Goal: Transaction & Acquisition: Book appointment/travel/reservation

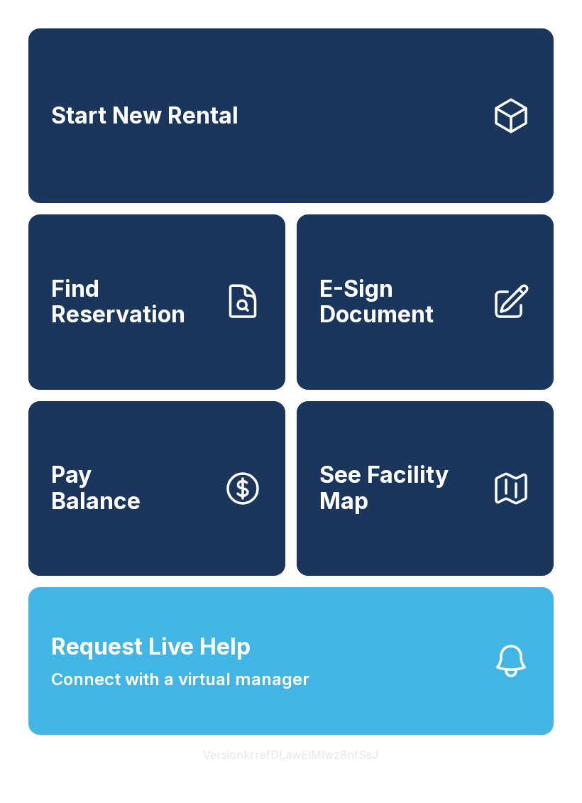
click at [249, 155] on link "Start New Rental" at bounding box center [290, 115] width 525 height 175
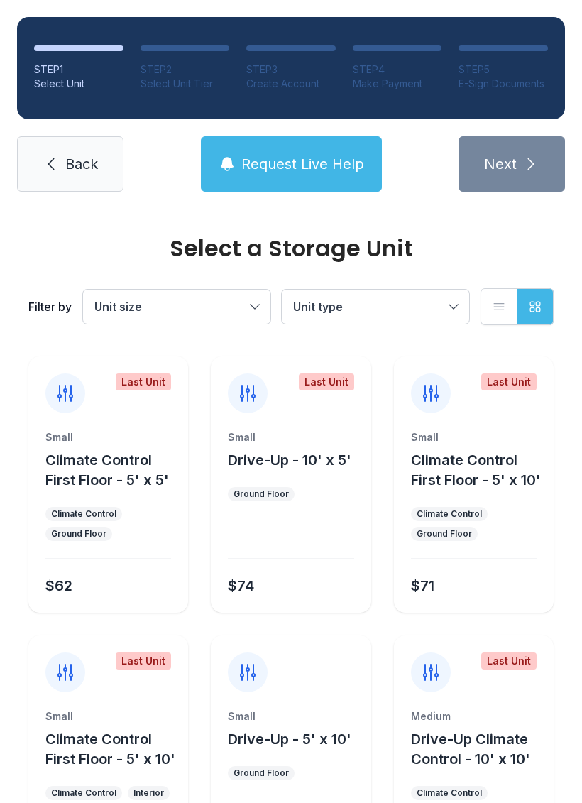
click at [138, 537] on ul "Climate Control Ground Floor" at bounding box center [108, 524] width 126 height 34
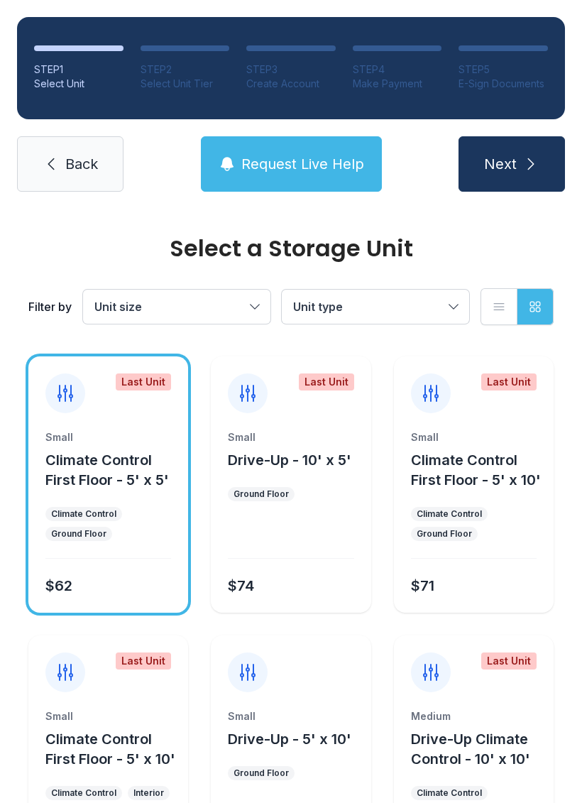
click at [140, 523] on ul "Climate Control Ground Floor" at bounding box center [108, 524] width 126 height 34
click at [544, 172] on button "Next" at bounding box center [511, 163] width 106 height 55
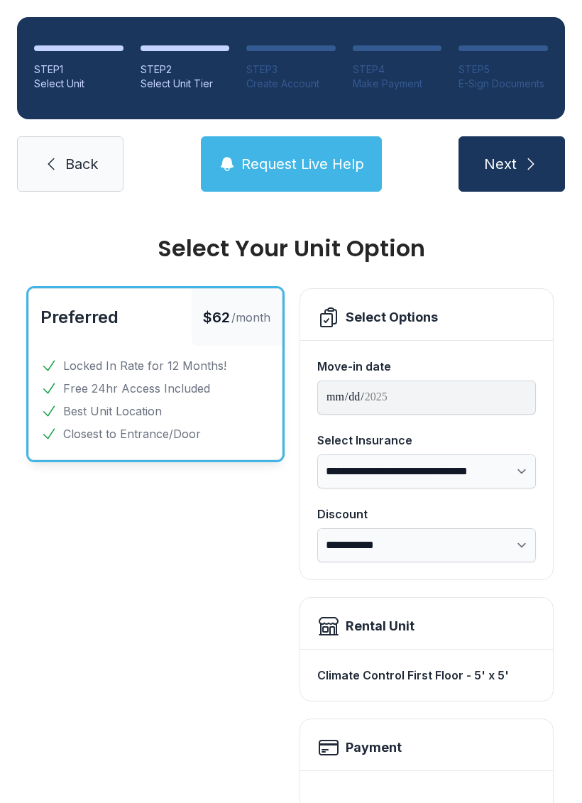
click at [79, 168] on span "Back" at bounding box center [81, 164] width 33 height 20
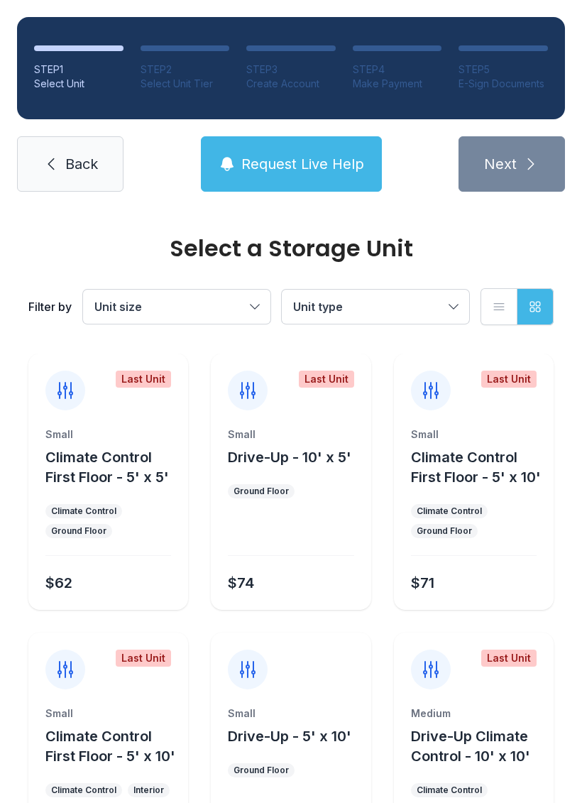
scroll to position [2, 0]
click at [512, 529] on ul "Climate Control Ground Floor" at bounding box center [474, 522] width 126 height 34
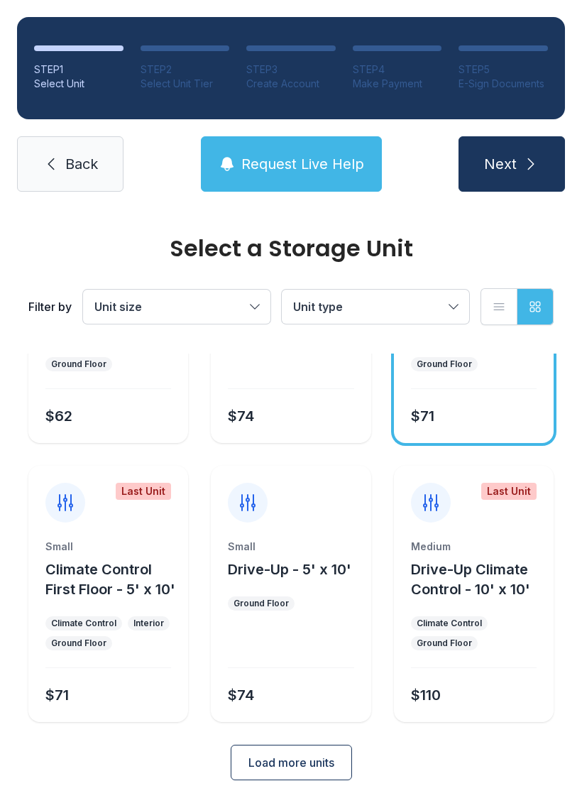
scroll to position [169, 0]
click at [308, 757] on span "Load more units" at bounding box center [291, 762] width 86 height 17
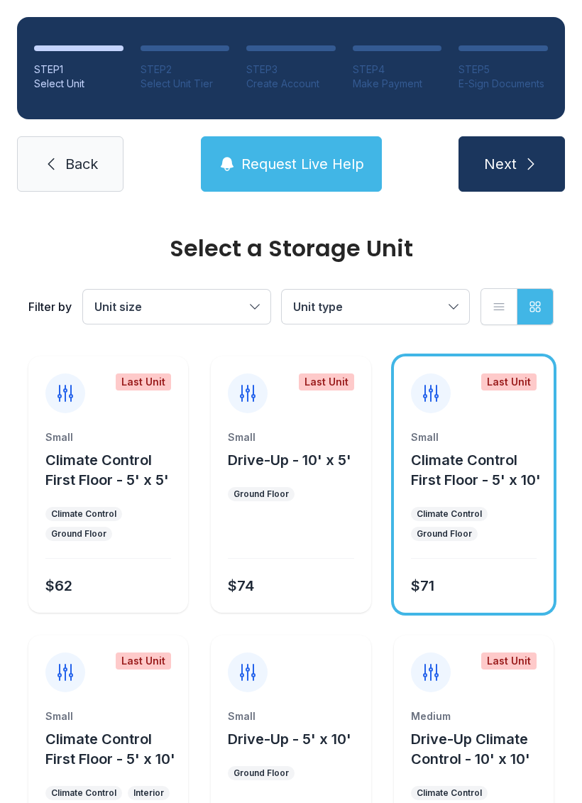
scroll to position [0, 0]
click at [75, 154] on span "Back" at bounding box center [81, 164] width 33 height 20
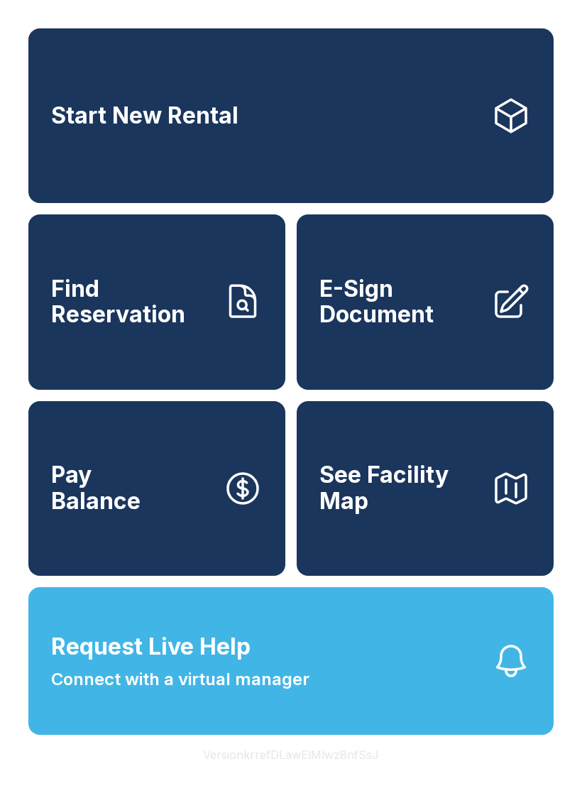
click at [287, 107] on link "Start New Rental" at bounding box center [290, 115] width 525 height 175
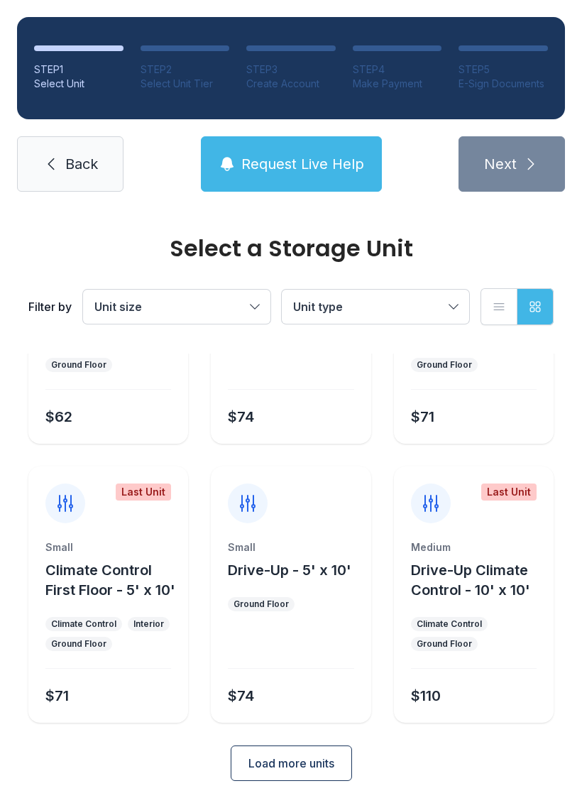
click at [299, 760] on span "Load more units" at bounding box center [291, 762] width 86 height 17
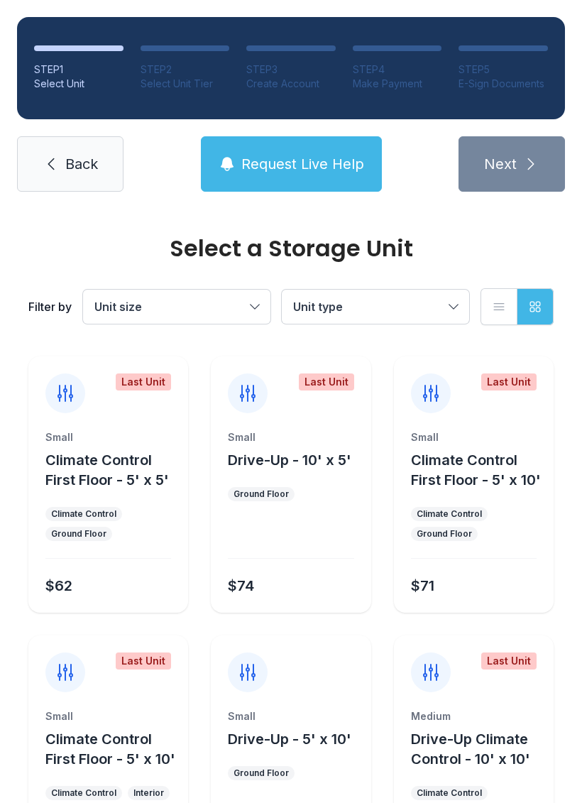
click at [80, 172] on span "Back" at bounding box center [81, 164] width 33 height 20
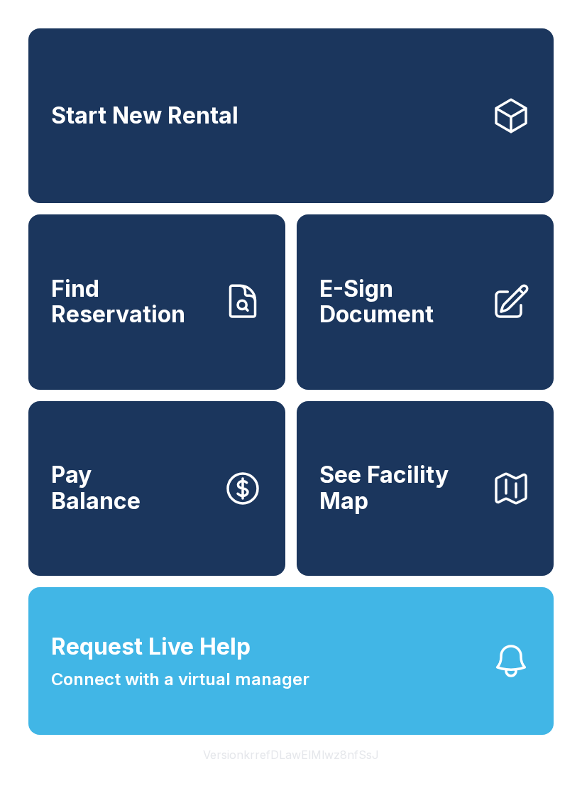
click at [317, 774] on button "Version krrefDLawElMlwz8nfSsJ" at bounding box center [291, 754] width 199 height 40
click at [340, 774] on button "Version krrefDLawElMlwz8nfSsJ" at bounding box center [291, 754] width 199 height 40
click at [338, 774] on button "Version krrefDLawElMlwz8nfSsJ" at bounding box center [291, 754] width 199 height 40
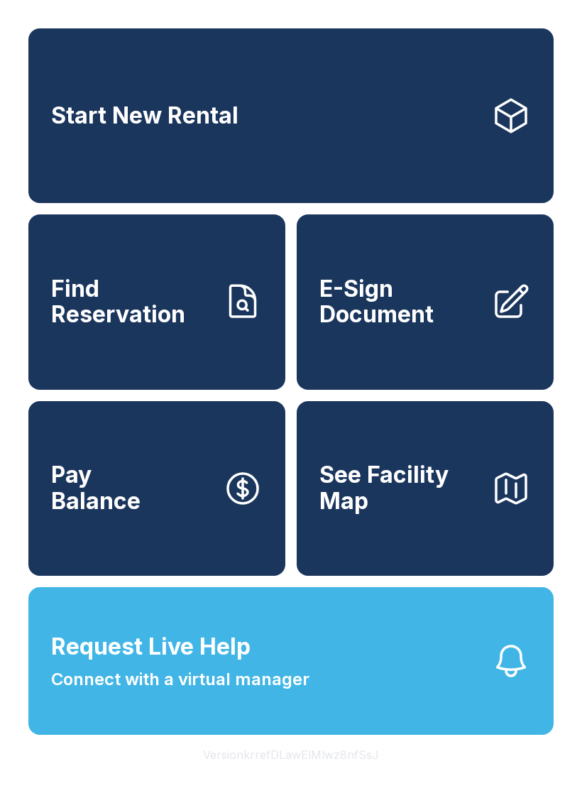
click at [337, 774] on button "Version krrefDLawElMlwz8nfSsJ" at bounding box center [291, 754] width 199 height 40
click at [334, 774] on button "Version krrefDLawElMlwz8nfSsJ" at bounding box center [291, 754] width 199 height 40
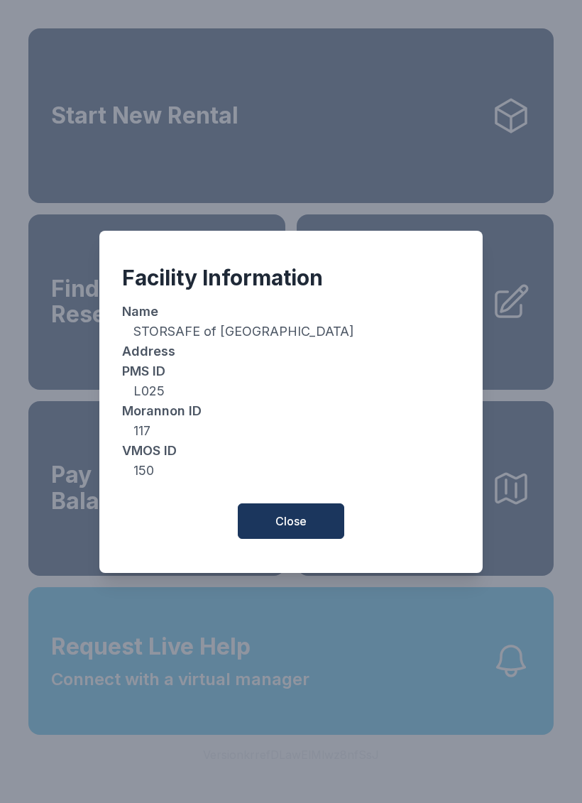
click at [304, 529] on span "Close" at bounding box center [290, 520] width 31 height 17
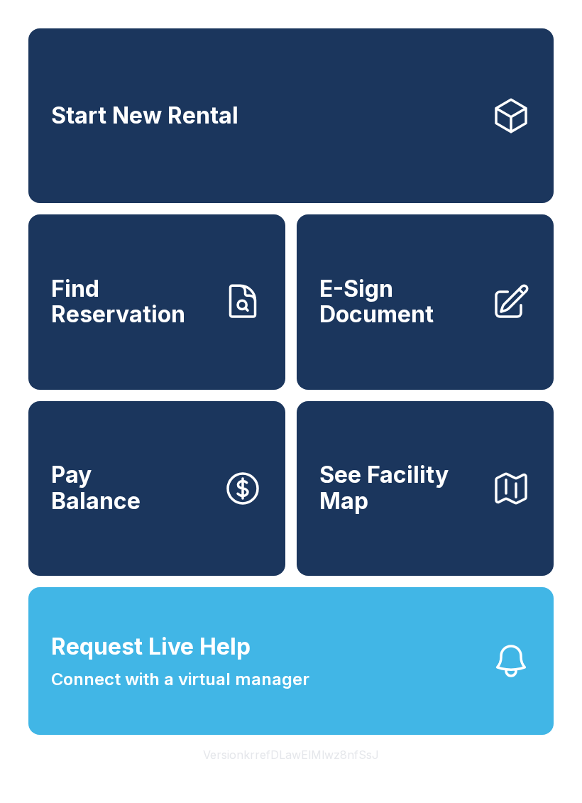
click at [162, 692] on span "Connect with a virtual manager" at bounding box center [180, 679] width 258 height 26
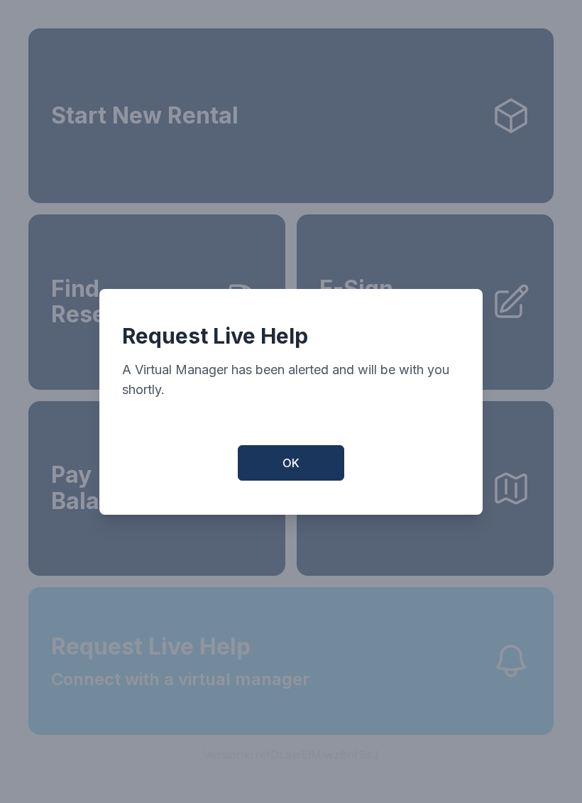
click at [260, 472] on button "OK" at bounding box center [291, 462] width 106 height 35
